Goal: Navigation & Orientation: Find specific page/section

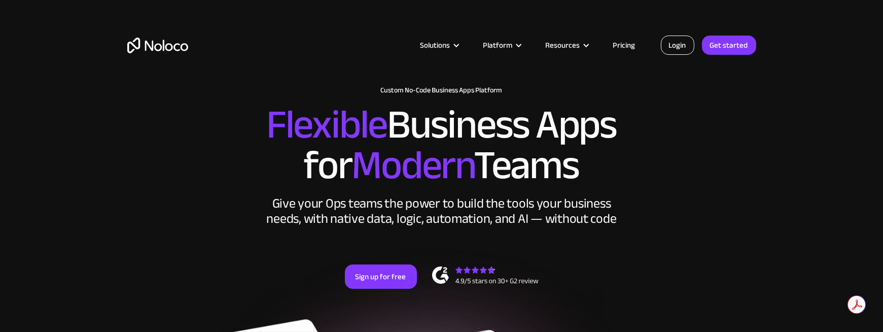
click at [682, 49] on link "Login" at bounding box center [677, 45] width 33 height 19
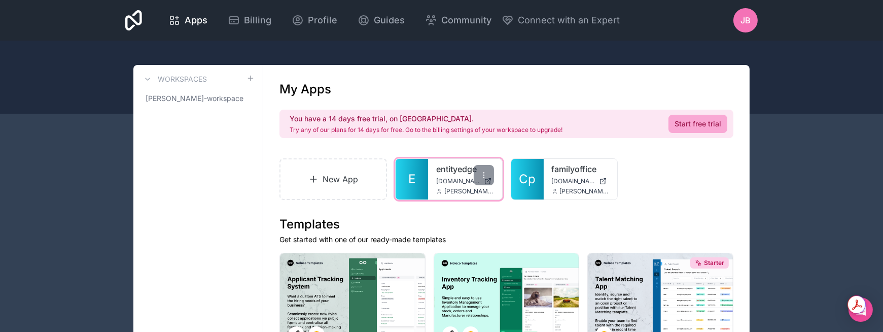
click at [433, 195] on div "entityedge [DOMAIN_NAME] [PERSON_NAME][EMAIL_ADDRESS][DOMAIN_NAME]" at bounding box center [465, 179] width 74 height 41
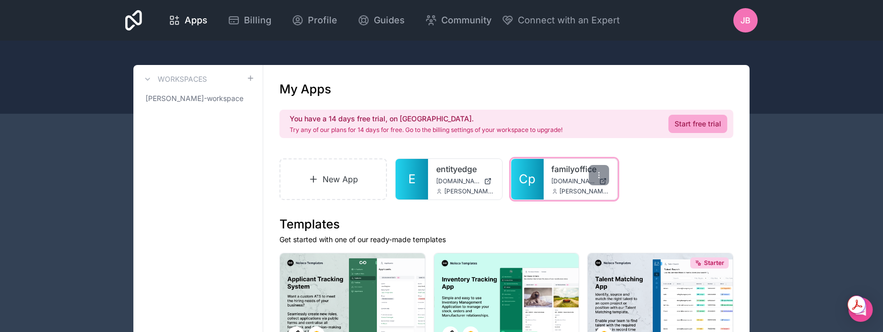
click at [565, 184] on span "[DOMAIN_NAME]" at bounding box center [574, 181] width 44 height 8
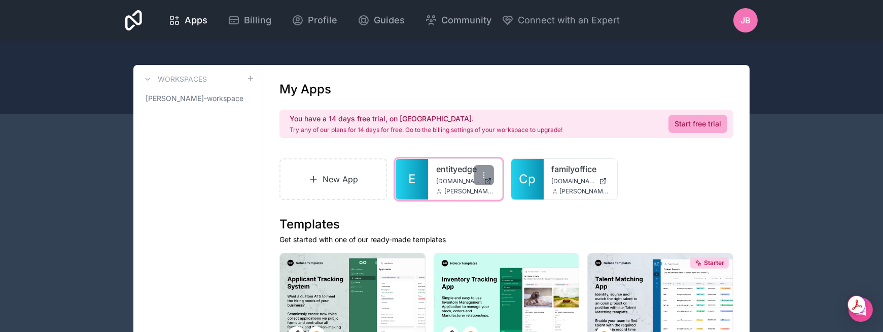
click at [437, 187] on div "[PERSON_NAME][EMAIL_ADDRESS][DOMAIN_NAME]" at bounding box center [465, 191] width 58 height 8
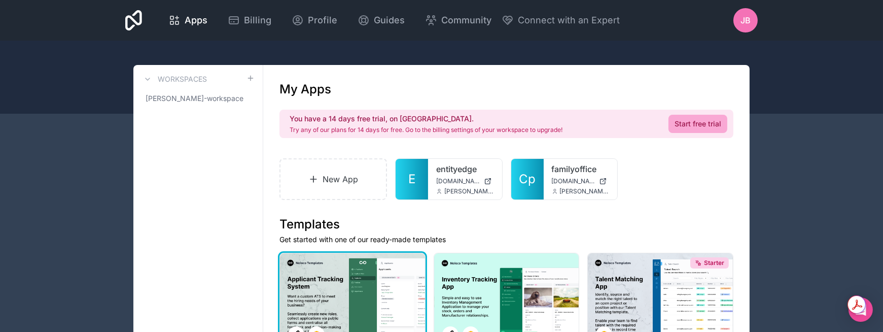
click at [386, 296] on div at bounding box center [352, 301] width 145 height 97
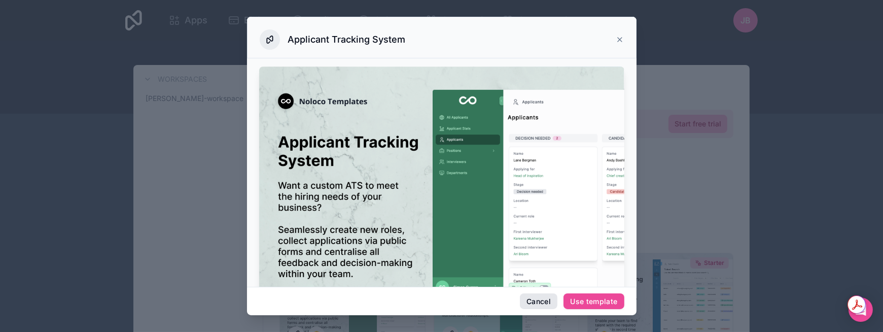
click at [548, 298] on button "Cancel" at bounding box center [539, 301] width 38 height 16
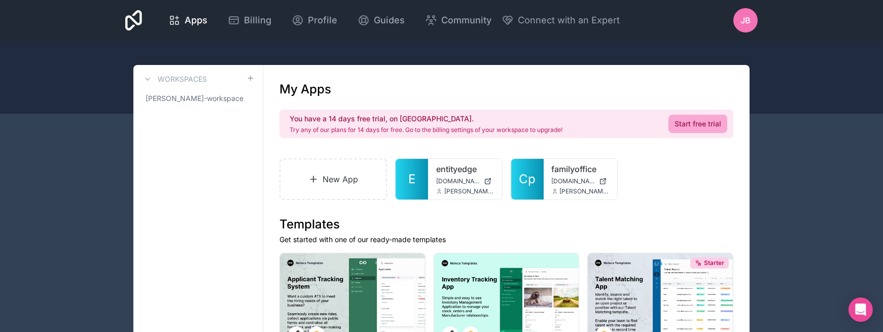
click at [621, 6] on div "Apps Billing Profile Guides Community Connect with an Expert JB Billing Profile…" at bounding box center [441, 20] width 649 height 41
click at [600, 169] on div at bounding box center [599, 175] width 20 height 20
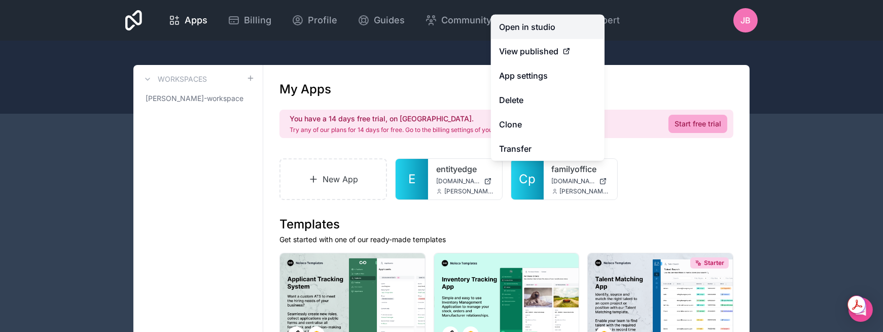
click at [527, 28] on link "Open in studio" at bounding box center [548, 27] width 114 height 24
